Goal: Task Accomplishment & Management: Use online tool/utility

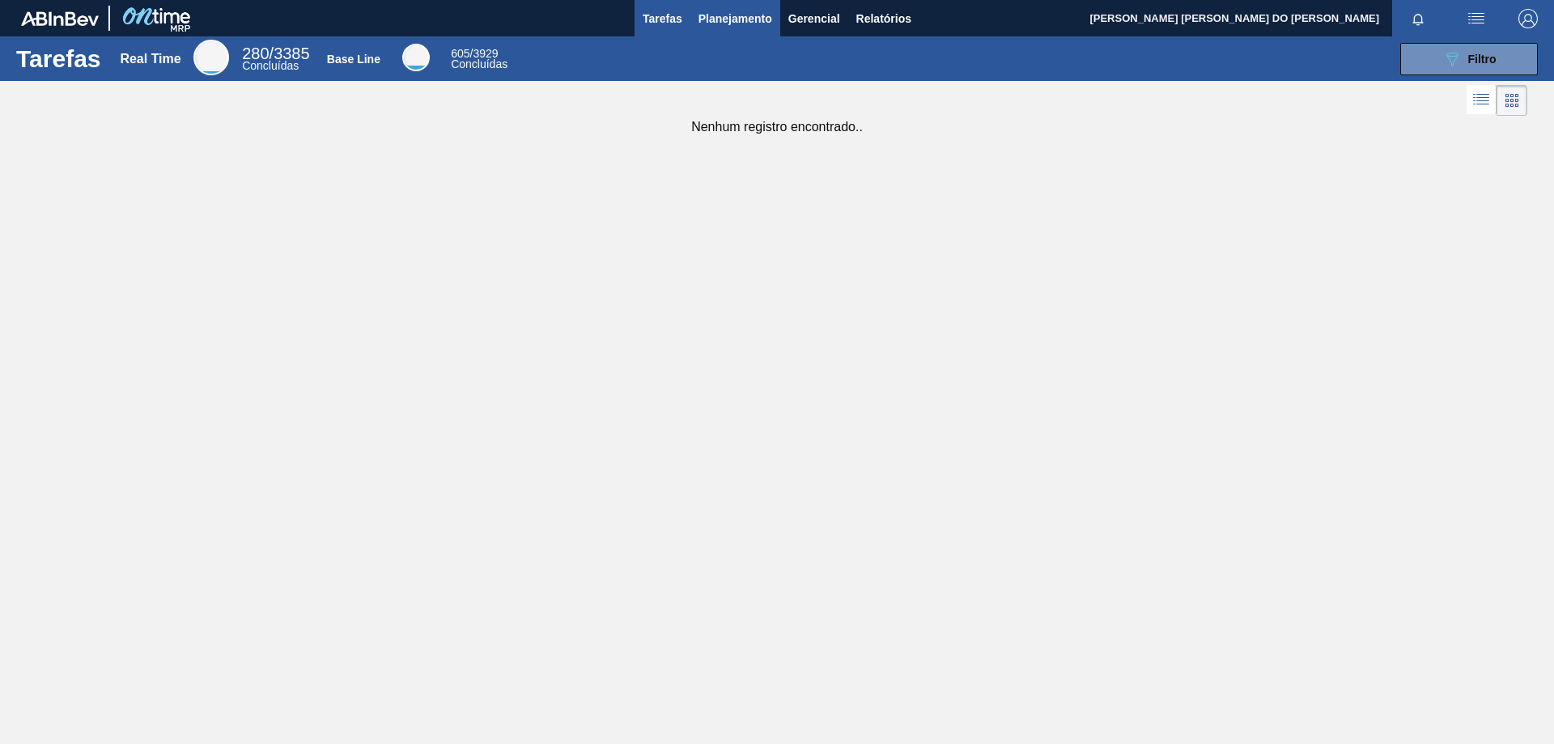
click at [732, 26] on span "Planejamento" at bounding box center [736, 18] width 74 height 19
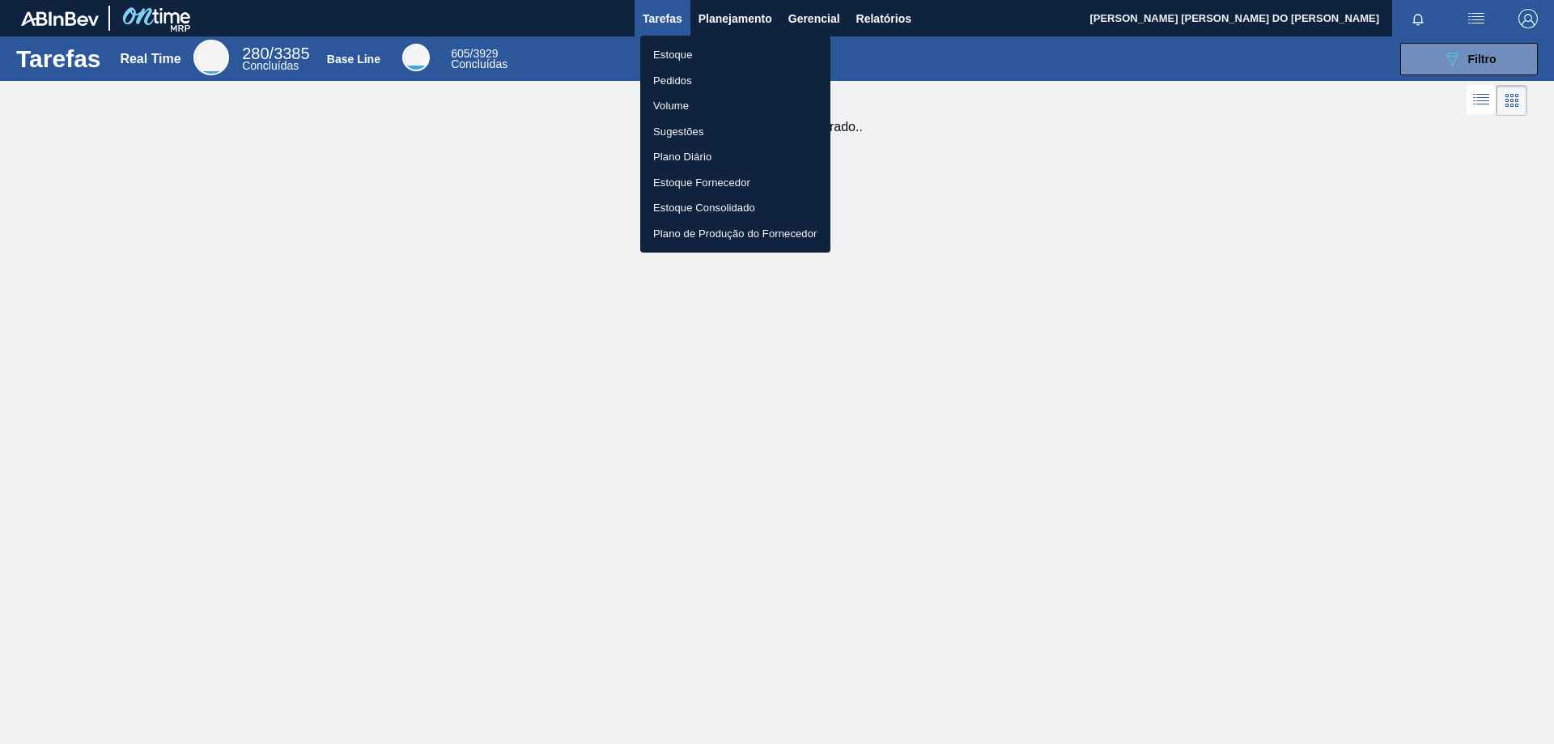
click at [678, 74] on li "Pedidos" at bounding box center [735, 81] width 190 height 26
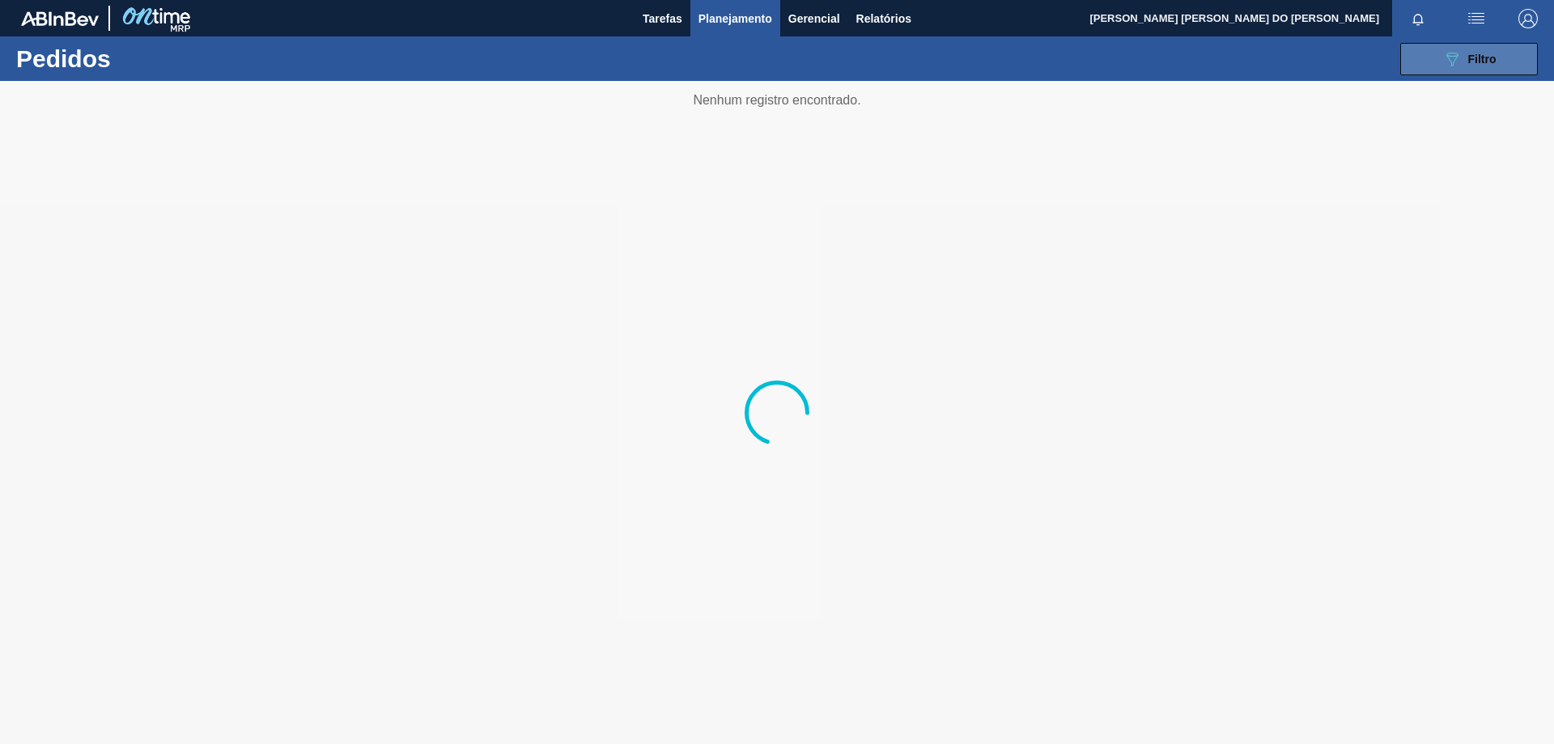
click at [1496, 63] on span "Filtro" at bounding box center [1482, 59] width 28 height 13
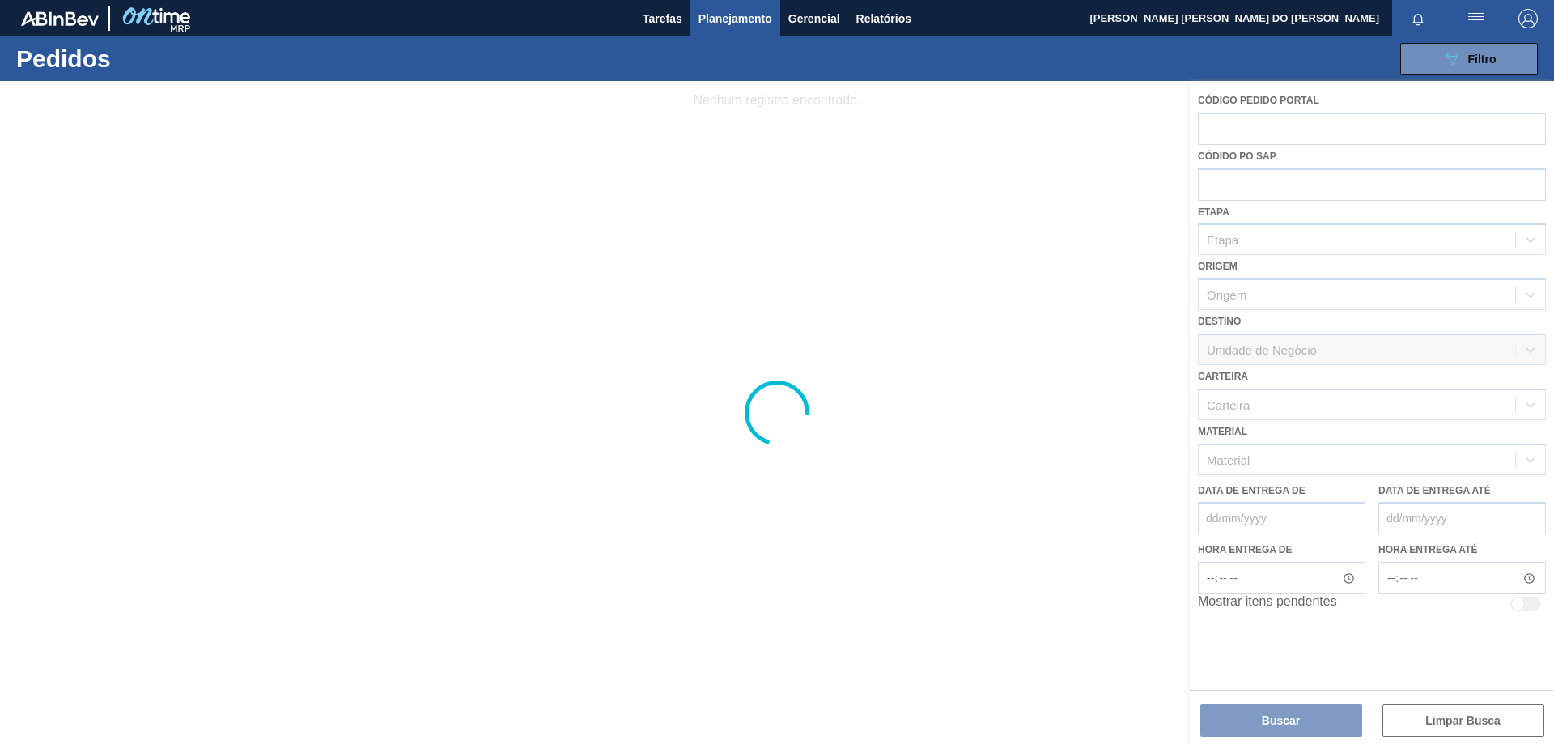
click at [1242, 410] on div at bounding box center [777, 412] width 1554 height 663
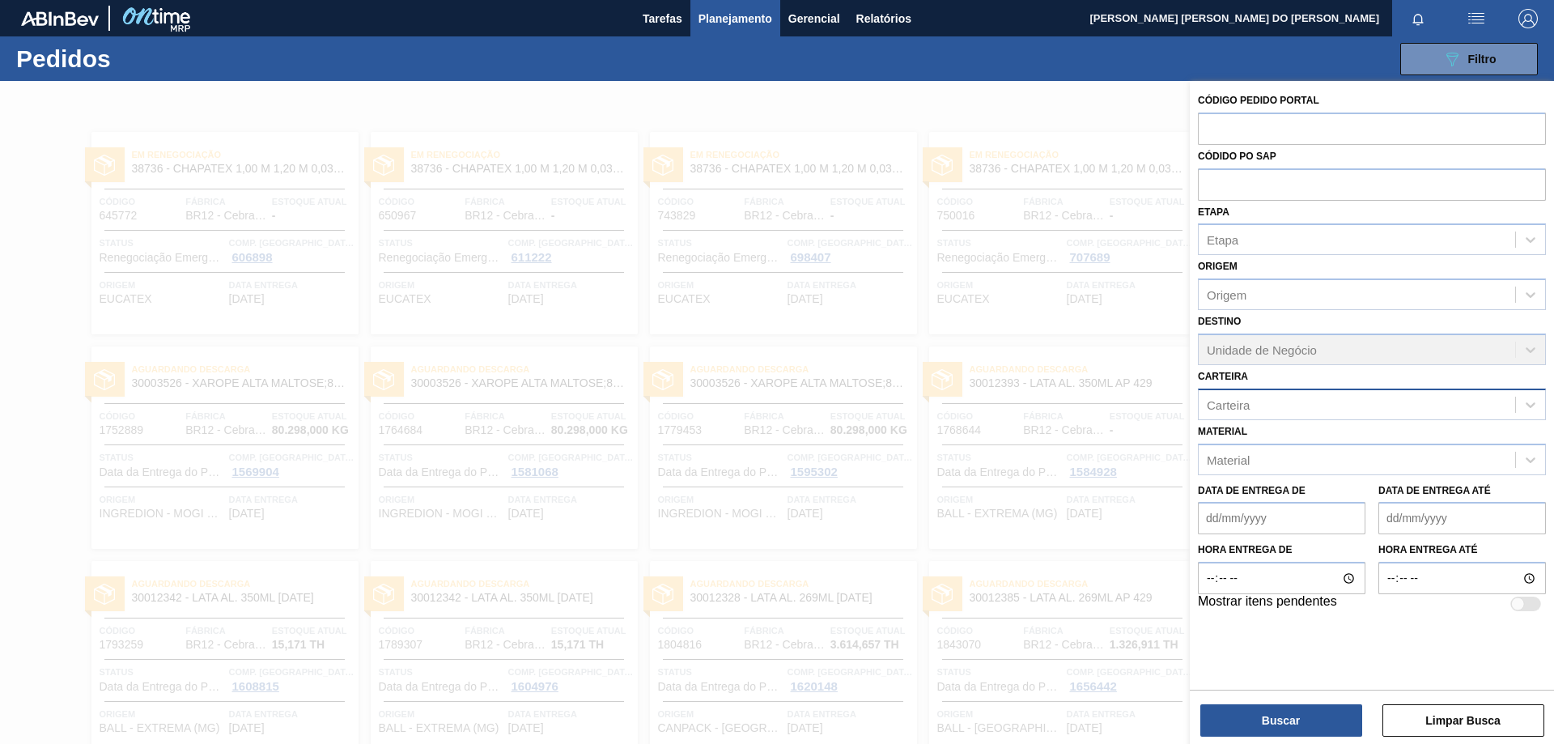
click at [1265, 404] on div "Carteira" at bounding box center [1357, 404] width 317 height 23
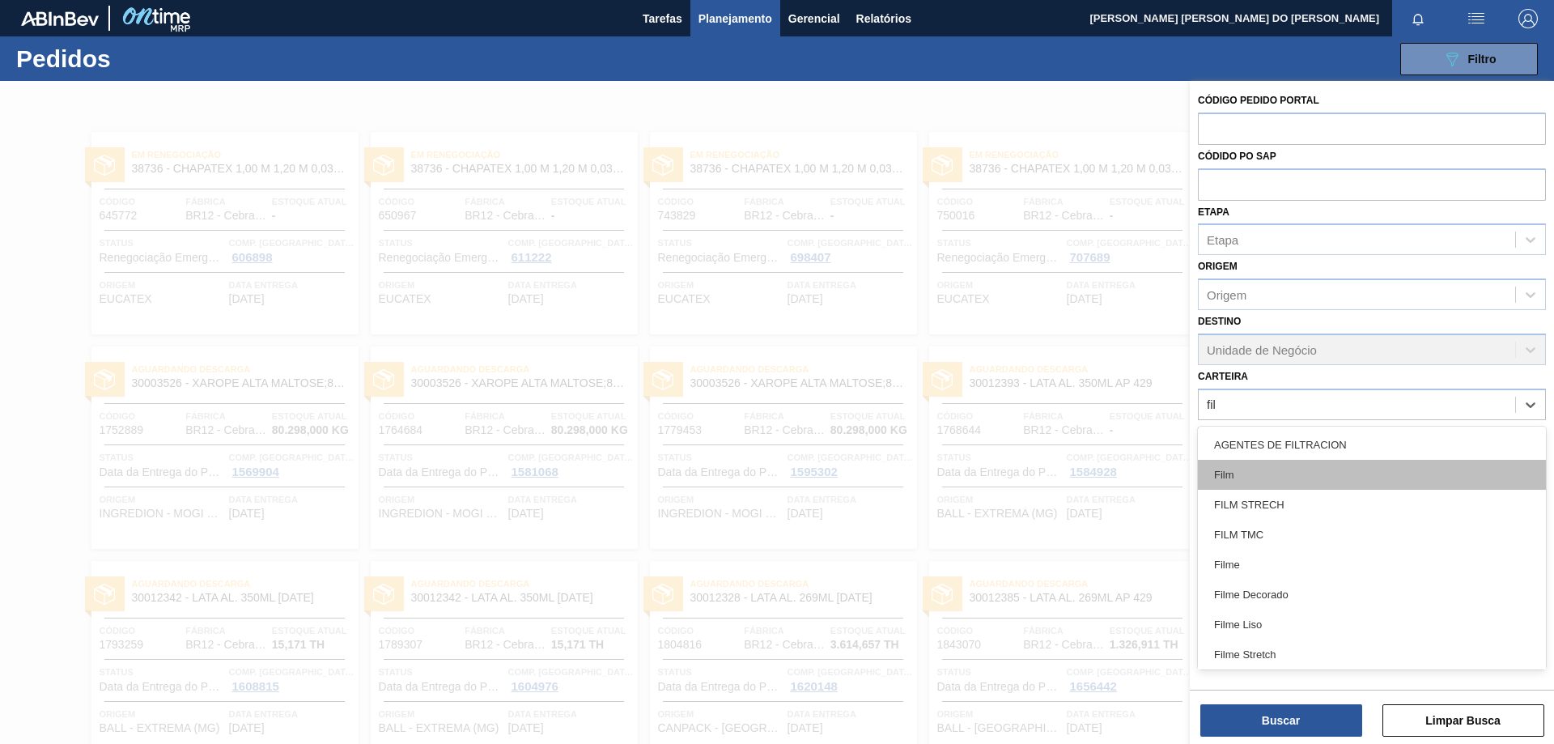
type input "film"
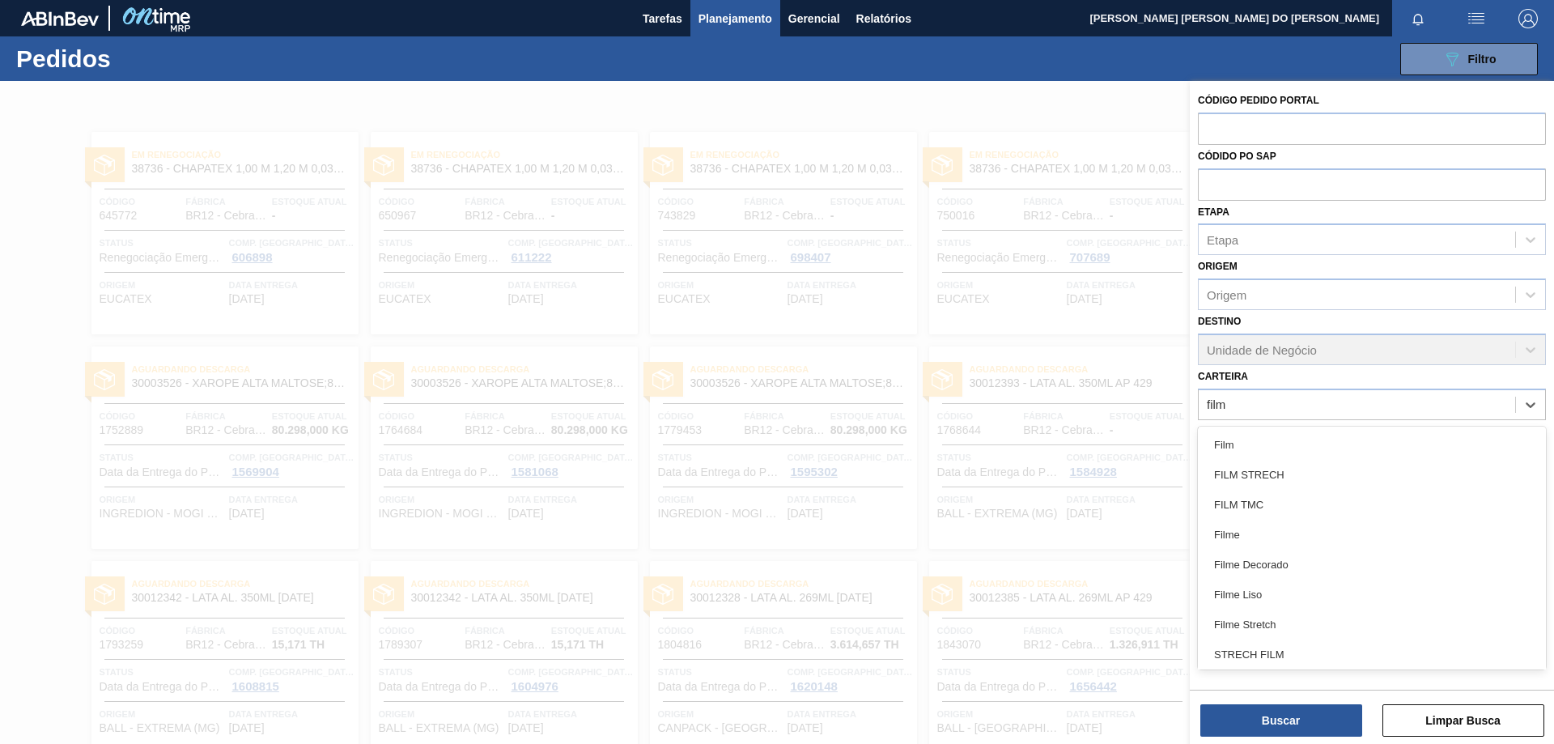
click at [1258, 566] on div "Filme Decorado" at bounding box center [1372, 565] width 348 height 30
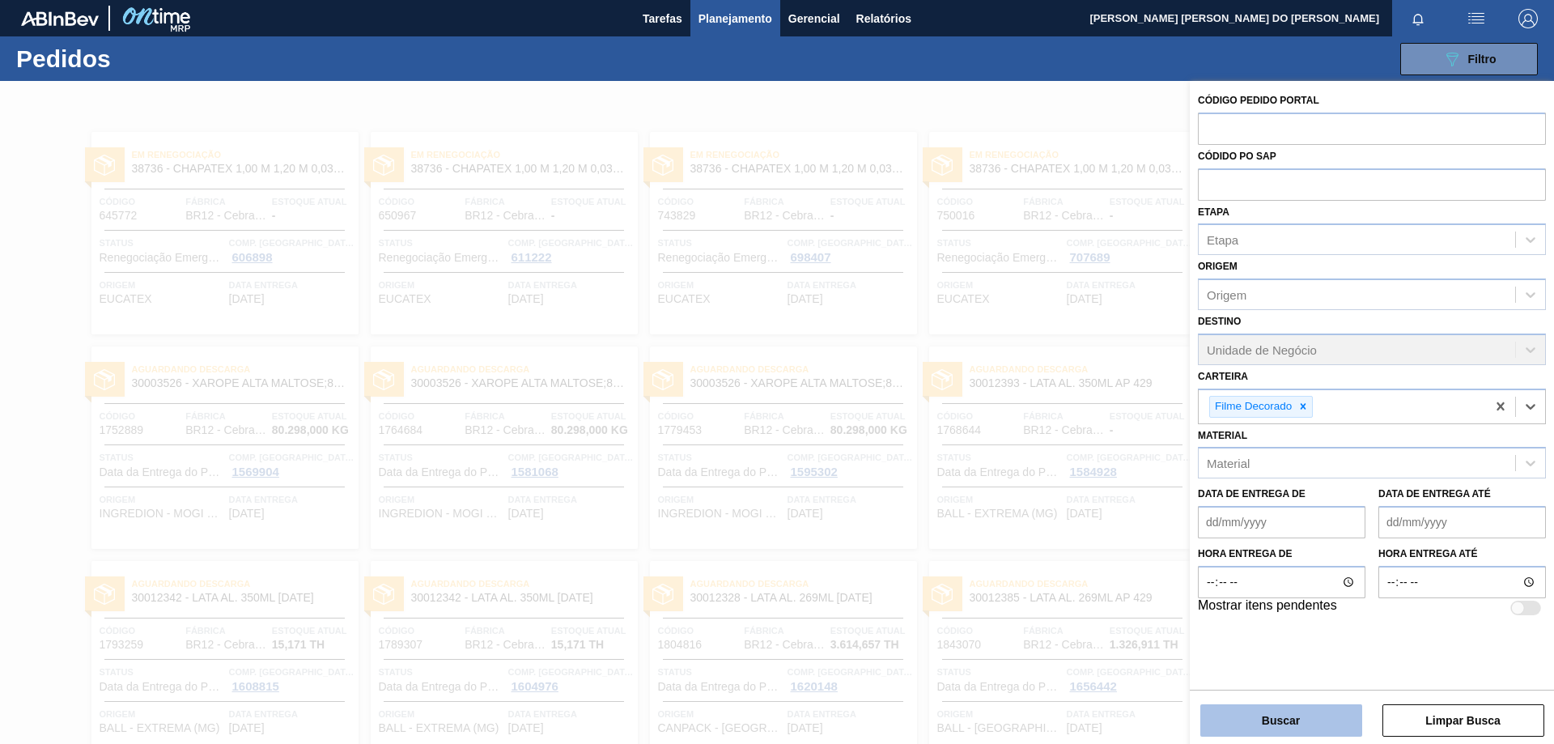
click at [1286, 733] on button "Buscar" at bounding box center [1281, 720] width 162 height 32
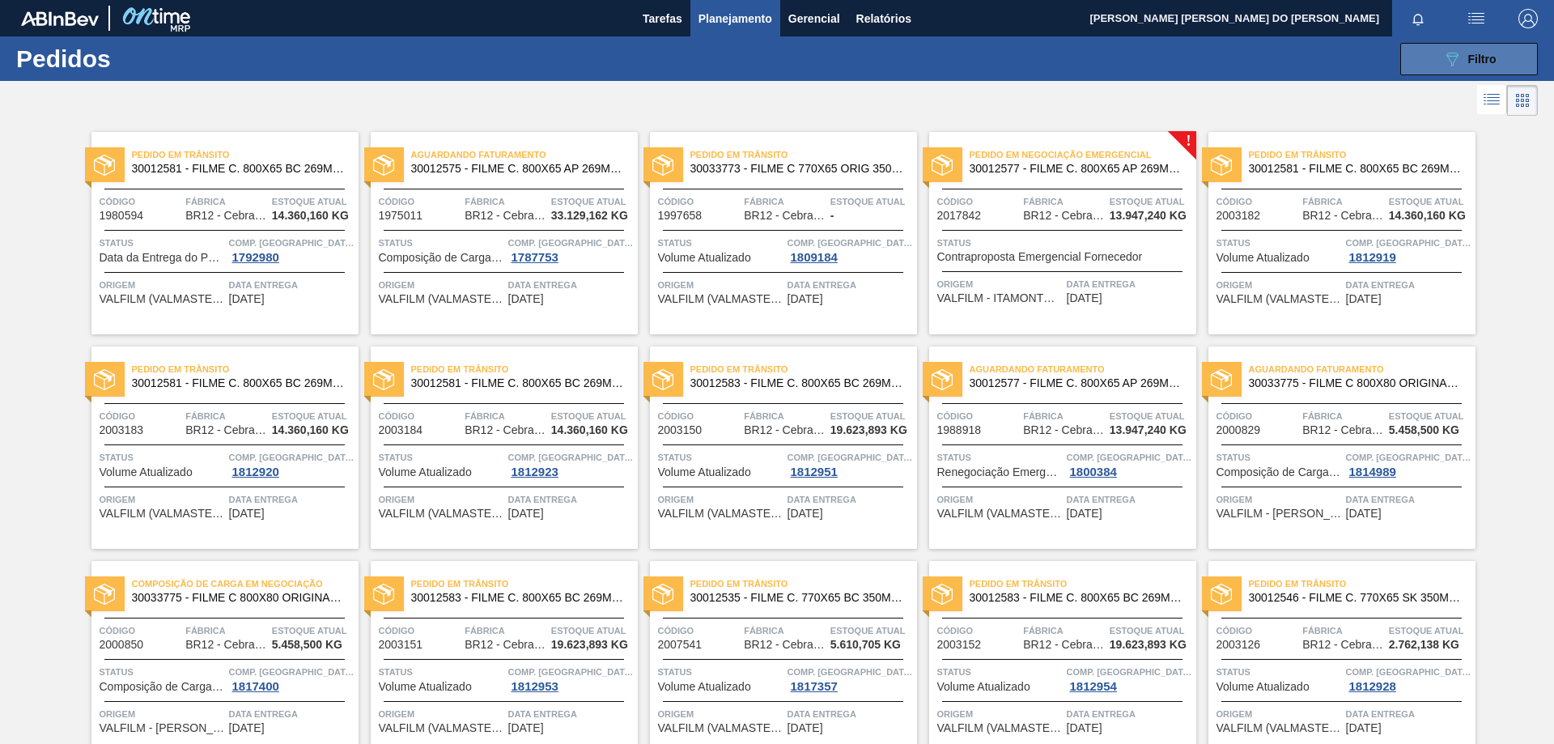
click at [1489, 64] on span "Filtro" at bounding box center [1482, 59] width 28 height 13
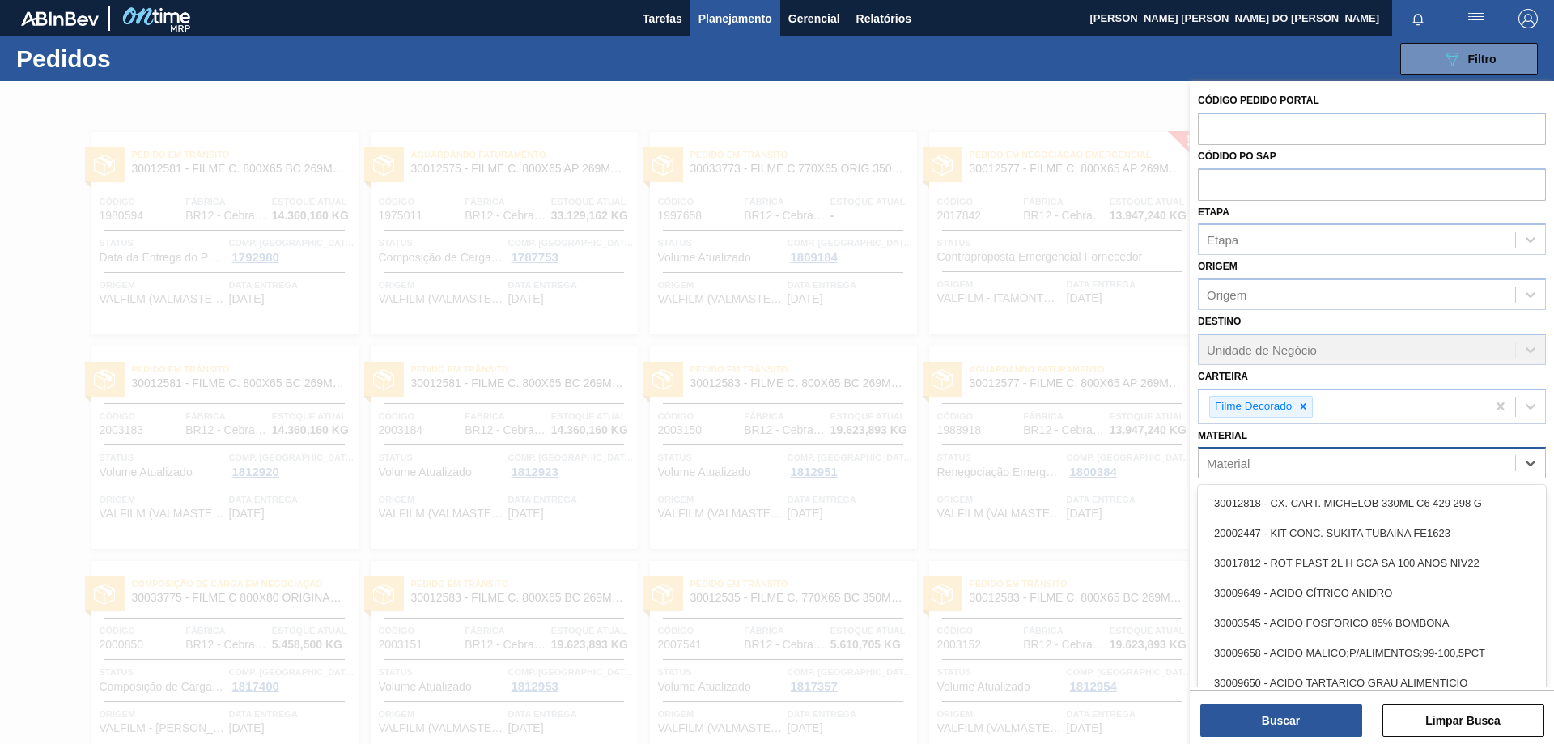
click at [1269, 457] on div "Material" at bounding box center [1357, 463] width 317 height 23
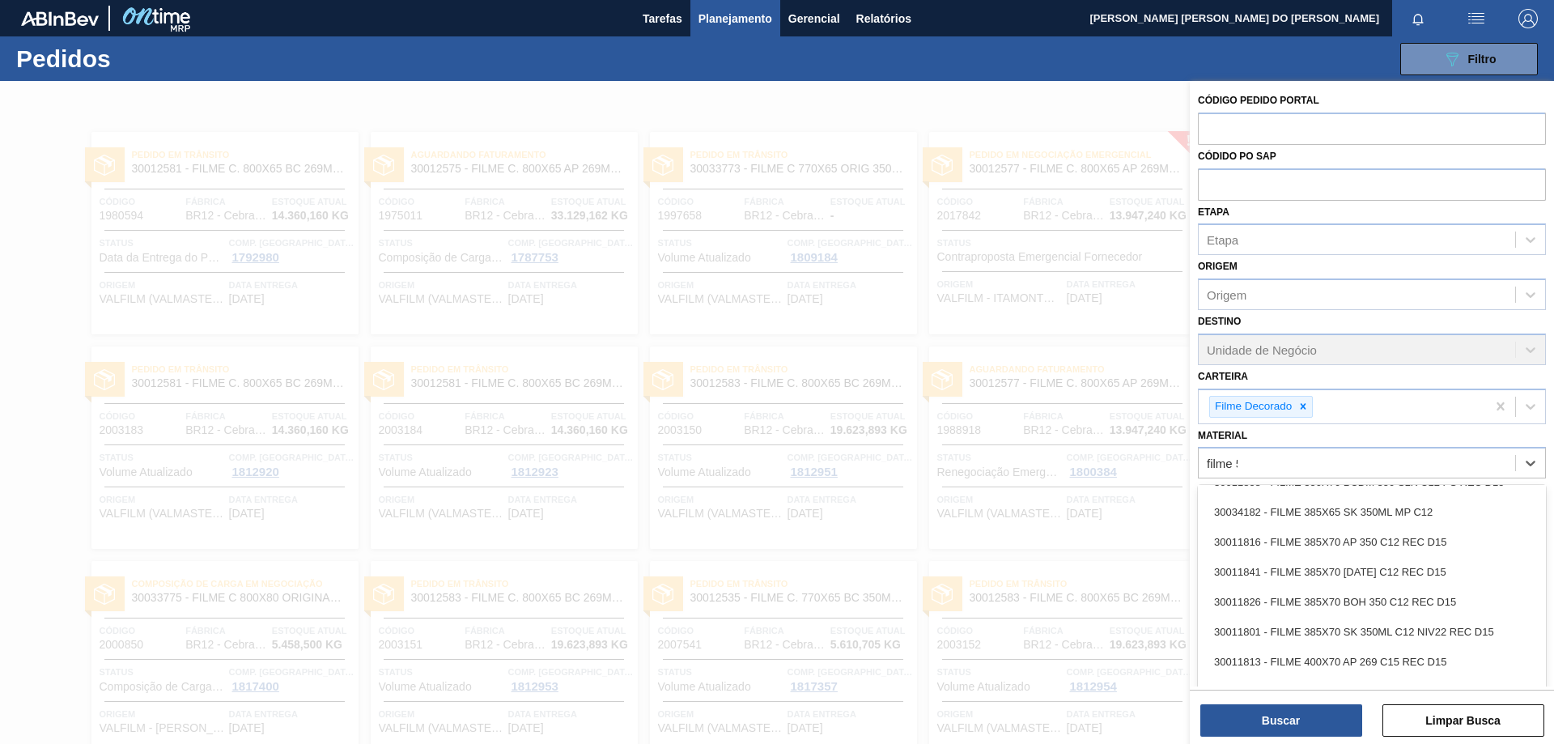
type input "filme 51"
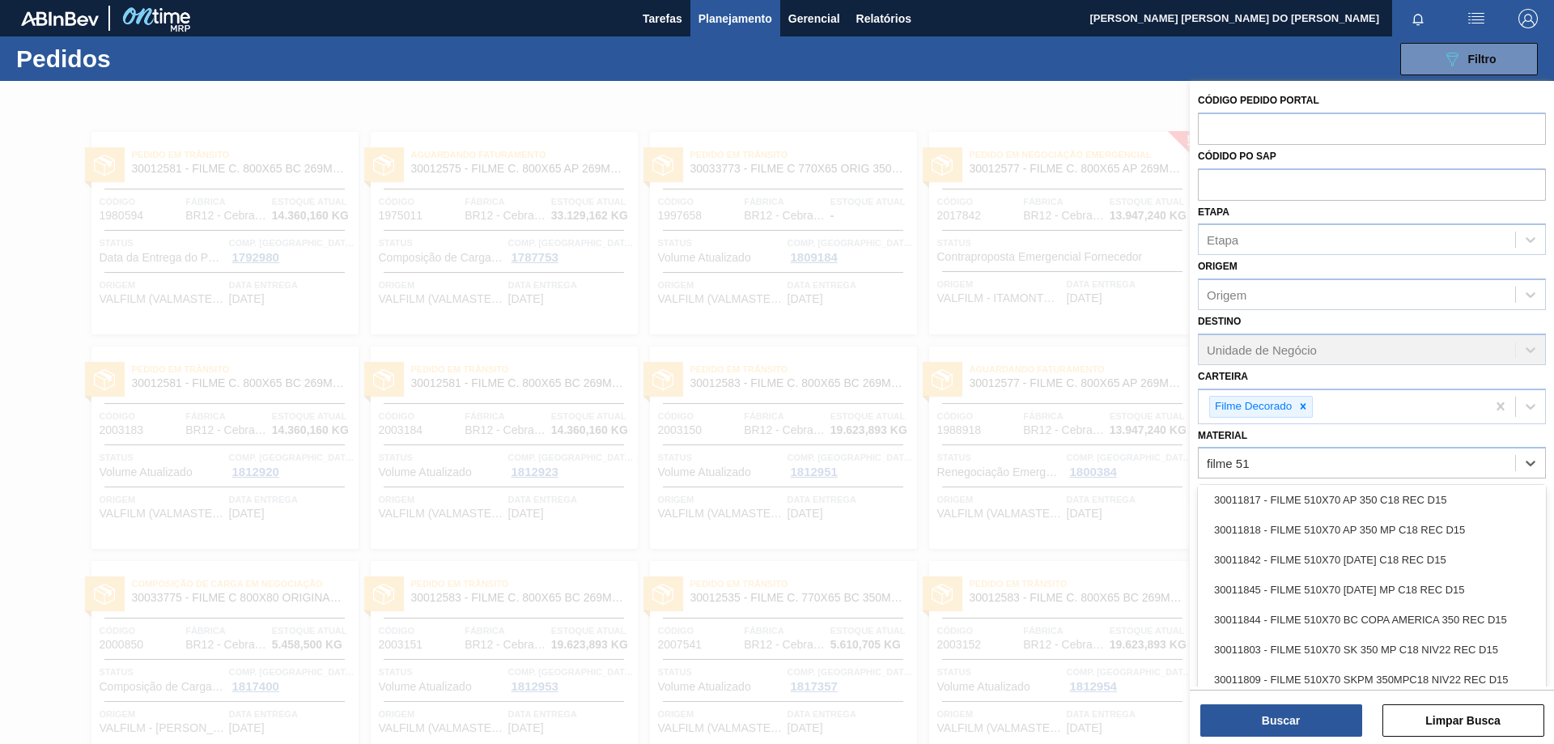
scroll to position [3, 0]
click at [1324, 533] on div "30011818 - FILME 510X70 AP 350 MP C18 REC D15" at bounding box center [1372, 530] width 348 height 30
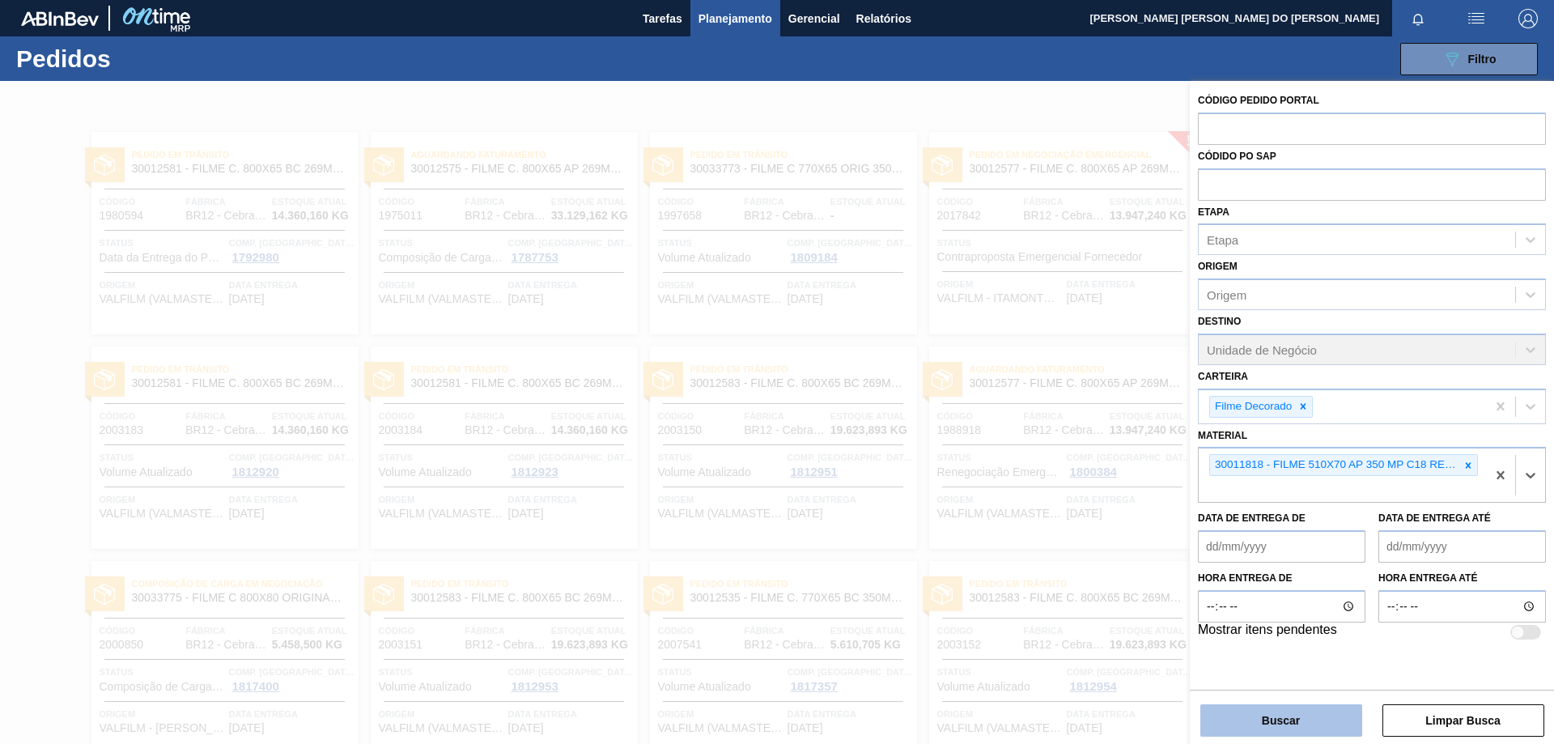
click at [1278, 724] on button "Buscar" at bounding box center [1281, 720] width 162 height 32
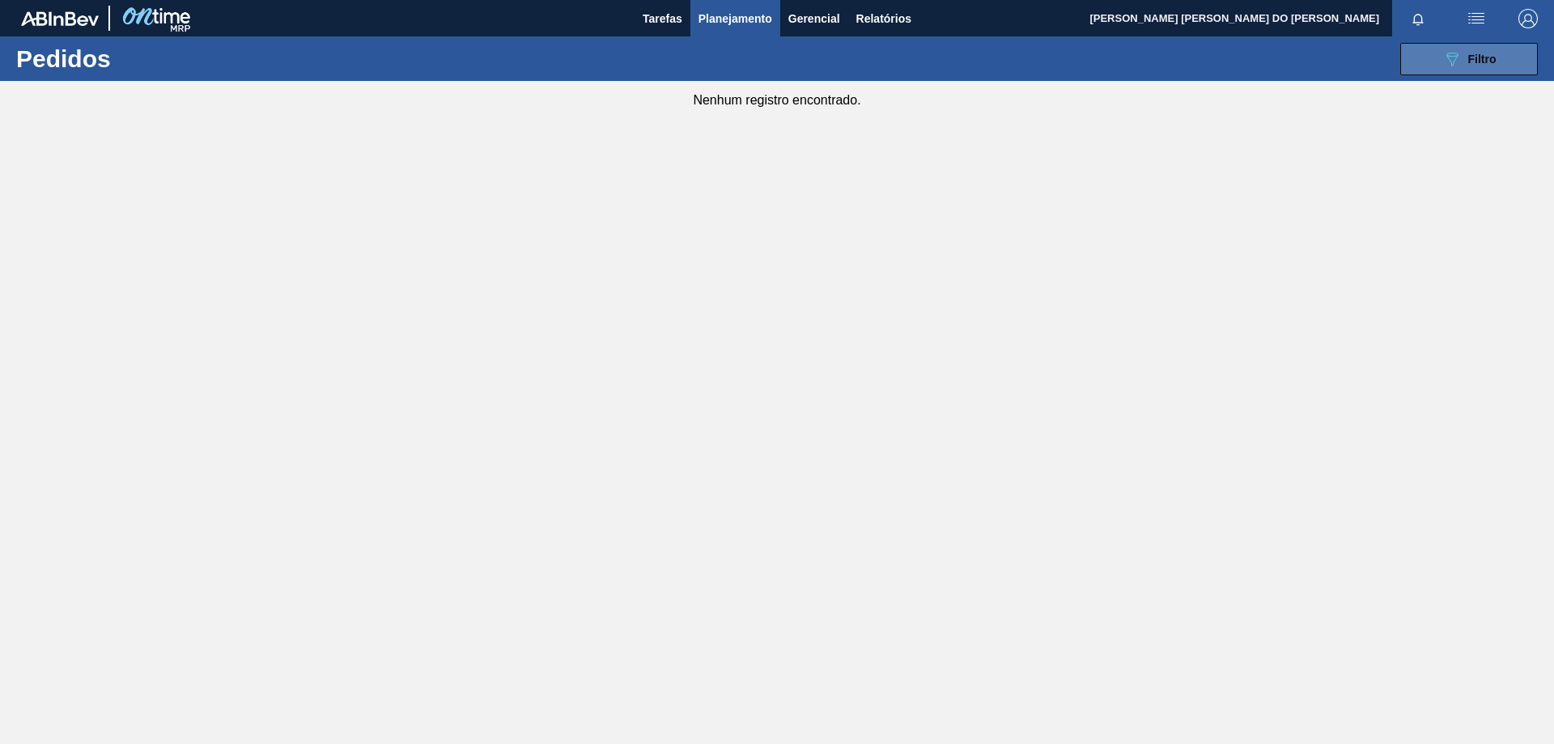
click at [1500, 63] on button "089F7B8B-B2A5-4AFE-B5C0-19BA573D28AC Filtro" at bounding box center [1469, 59] width 138 height 32
